Goal: Navigation & Orientation: Find specific page/section

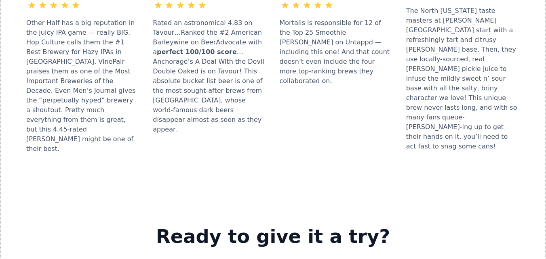
scroll to position [1050, 0]
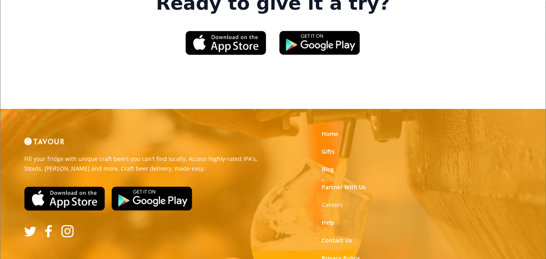
scroll to position [1269, 0]
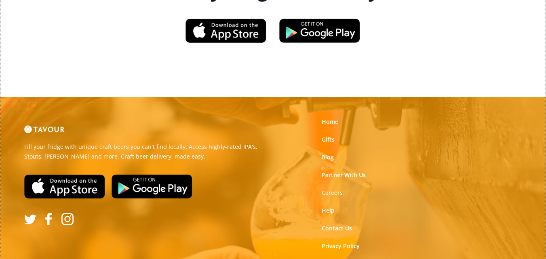
click at [333, 259] on link "Terms of Use" at bounding box center [339, 264] width 36 height 8
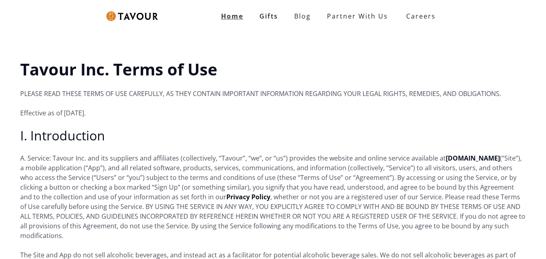
click at [246, 20] on link "Home" at bounding box center [232, 16] width 38 height 16
